Goal: Information Seeking & Learning: Learn about a topic

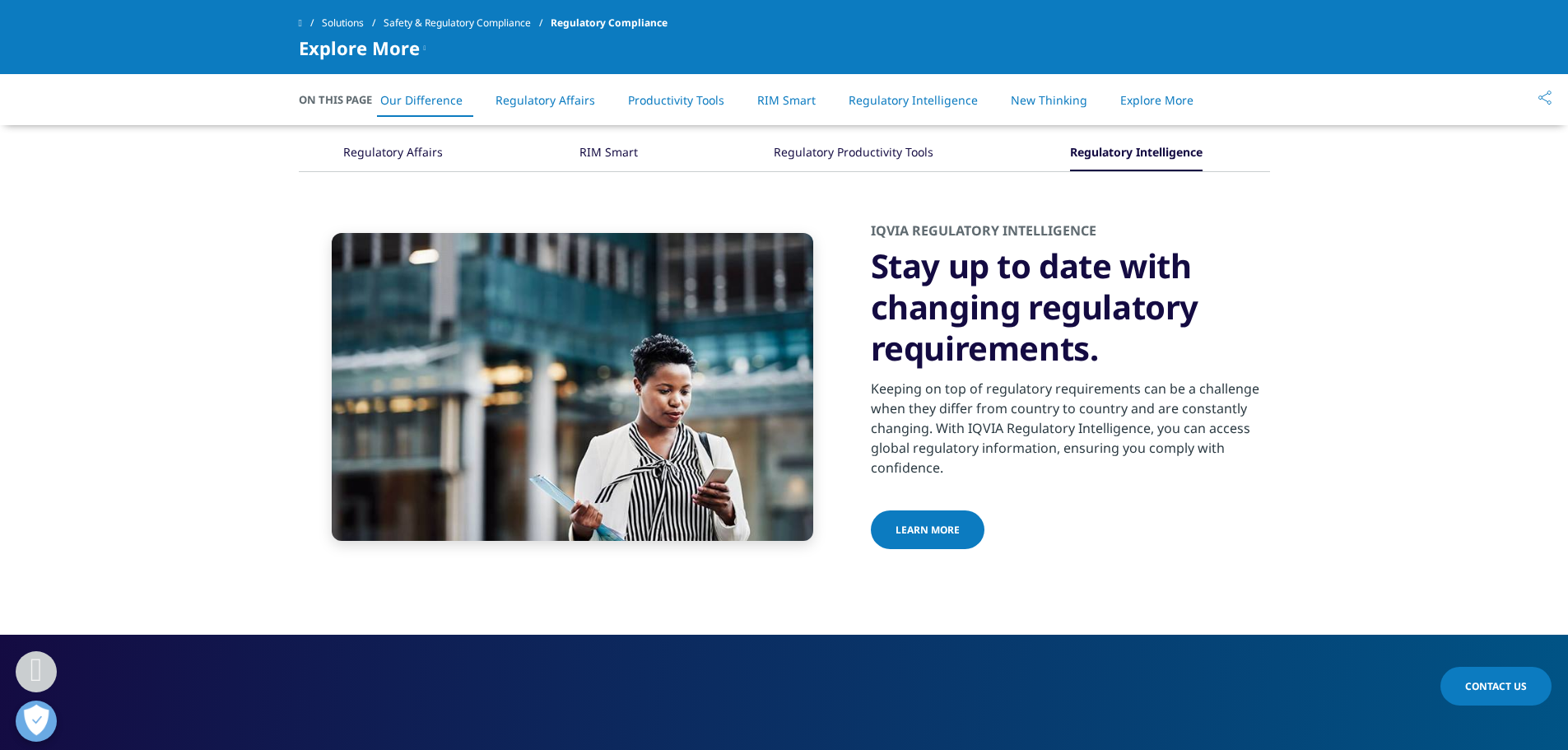
scroll to position [790, 0]
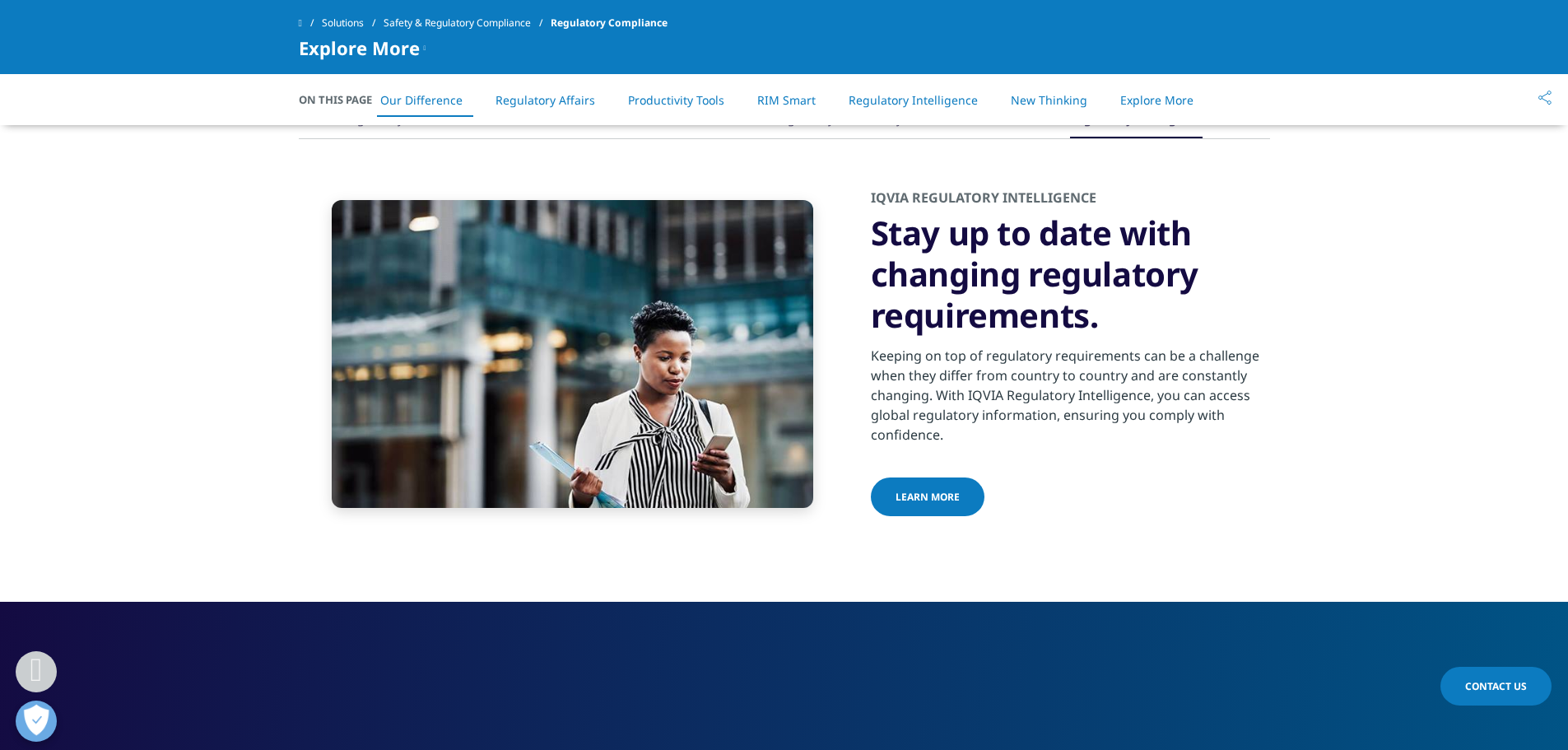
click at [909, 491] on span "Learn more" at bounding box center [928, 496] width 64 height 14
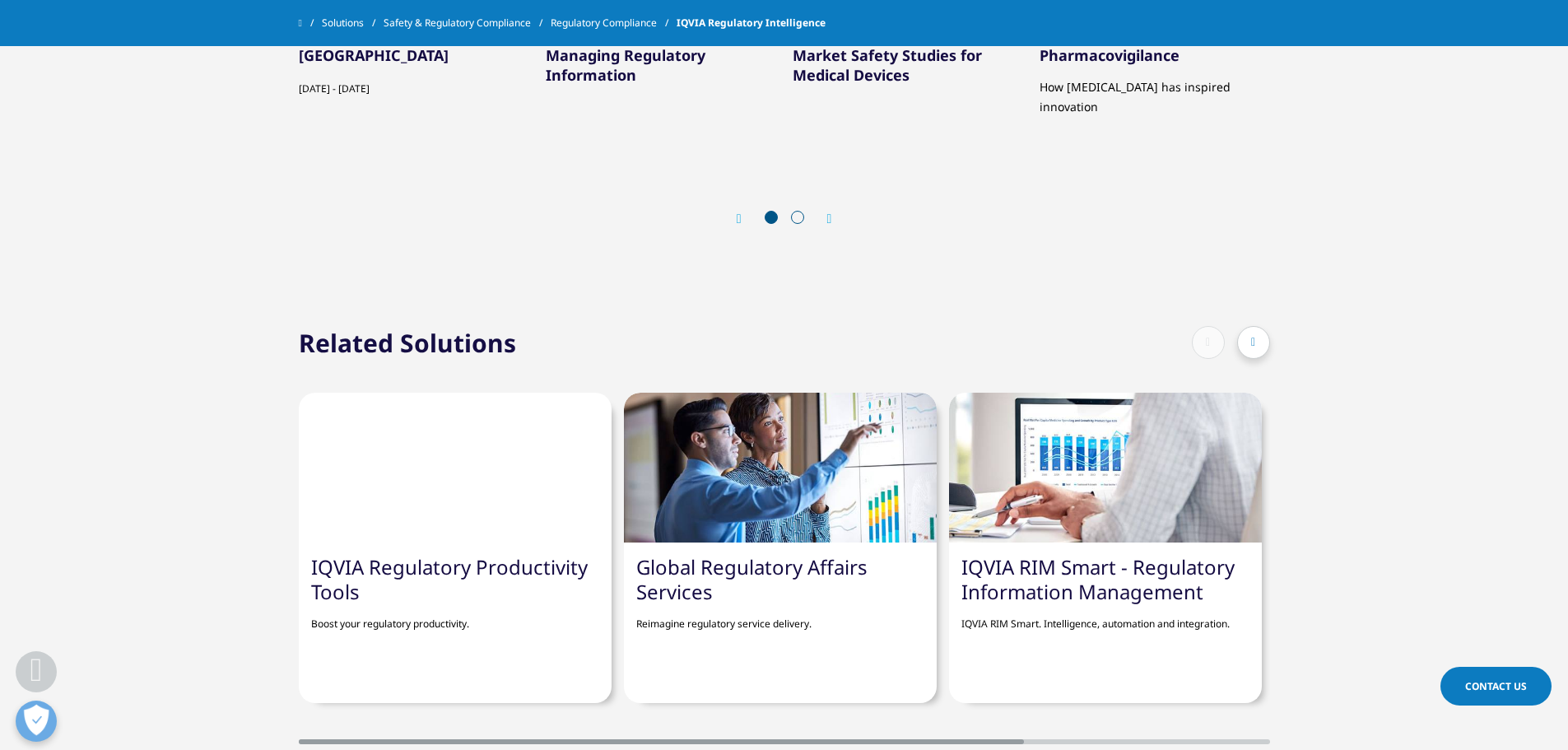
scroll to position [4714, 0]
